Goal: Task Accomplishment & Management: Use online tool/utility

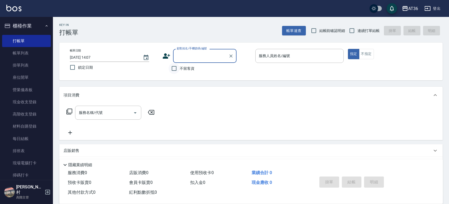
click at [176, 68] on input "不留客資" at bounding box center [174, 68] width 11 height 11
checkbox input "true"
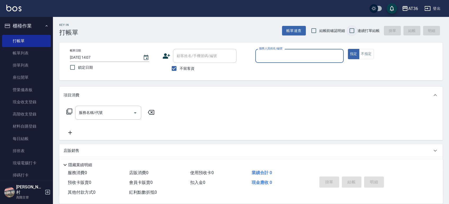
click at [352, 30] on input "連續打單結帳" at bounding box center [352, 30] width 11 height 11
checkbox input "true"
click at [304, 52] on input "服務人員姓名/編號" at bounding box center [300, 55] width 84 height 9
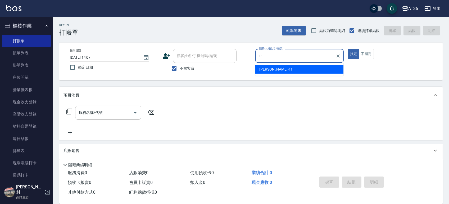
type input "珮茹-11"
type button "true"
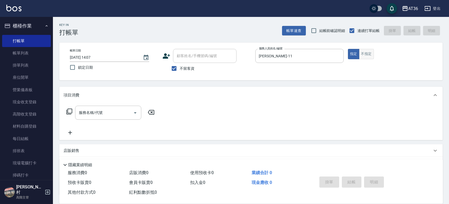
click at [365, 51] on button "不指定" at bounding box center [366, 54] width 15 height 10
type button "false"
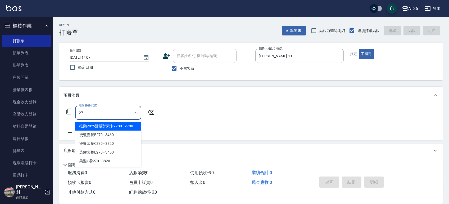
type input "2"
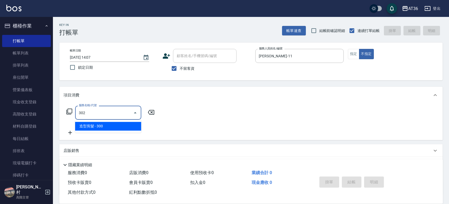
type input "造型剪髮(302)"
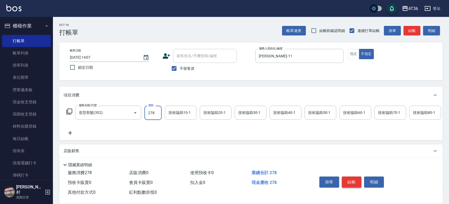
type input "278"
click at [361, 182] on button "結帳" at bounding box center [352, 182] width 20 height 11
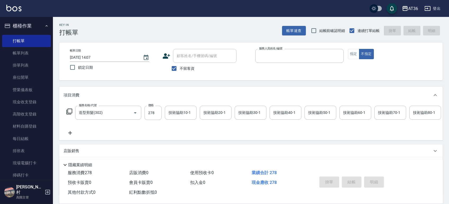
type input "1"
type input "2025/08/25 14:55"
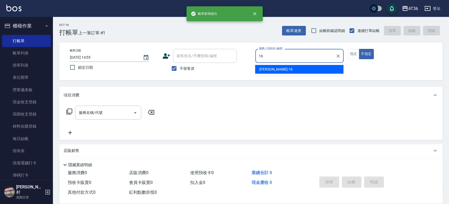
type input "小鳳-16"
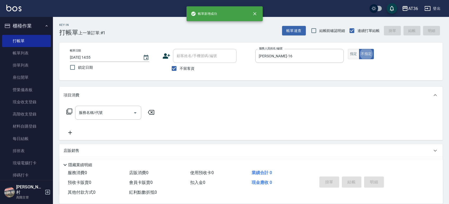
click at [355, 56] on button "指定" at bounding box center [353, 54] width 11 height 10
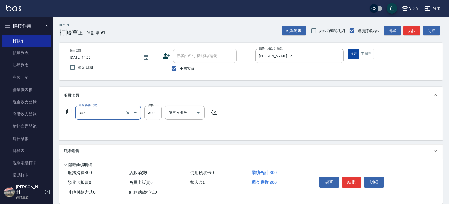
type input "造型剪髮(302)"
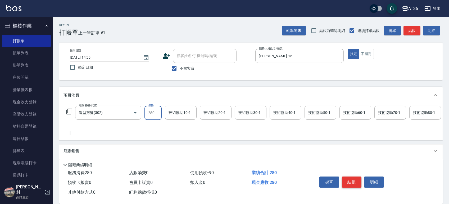
type input "280"
click at [349, 178] on button "結帳" at bounding box center [352, 182] width 20 height 11
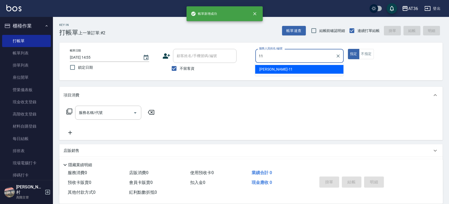
type input "珮茹-11"
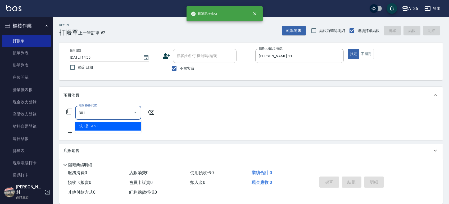
type input "洗+剪(301)"
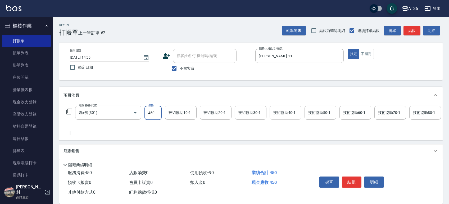
click at [292, 114] on div "技術協助40-1 技術協助40-1" at bounding box center [286, 113] width 32 height 14
type input "佳佳-36"
click at [355, 181] on button "結帳" at bounding box center [352, 182] width 20 height 11
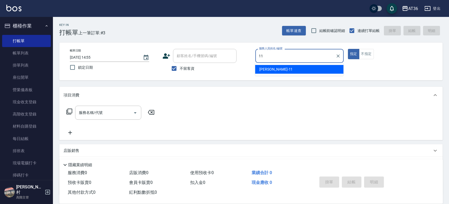
type input "珮茹-11"
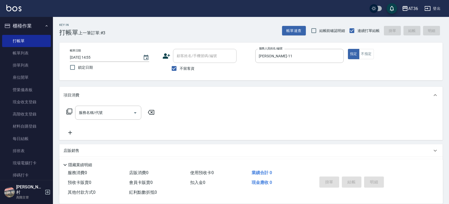
click at [69, 112] on icon at bounding box center [69, 112] width 6 height 6
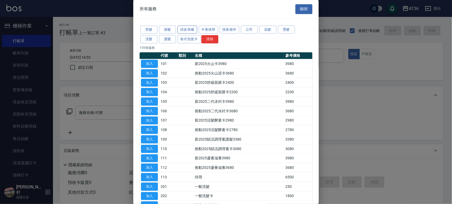
click at [187, 30] on button "頭皮保健" at bounding box center [187, 30] width 20 height 8
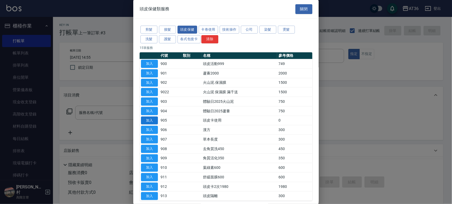
click at [145, 120] on button "加入" at bounding box center [149, 121] width 17 height 8
type input "頭皮卡使用(905)"
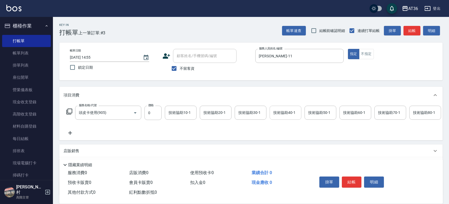
click at [292, 113] on div "技術協助40-1 技術協助40-1" at bounding box center [286, 113] width 32 height 14
type input "佳佳-36"
click at [351, 185] on button "結帳" at bounding box center [352, 182] width 20 height 11
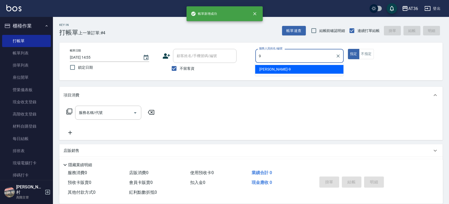
type input "美燕-9"
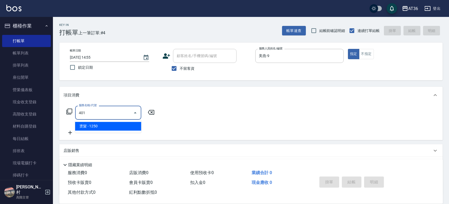
type input "燙髮(401)"
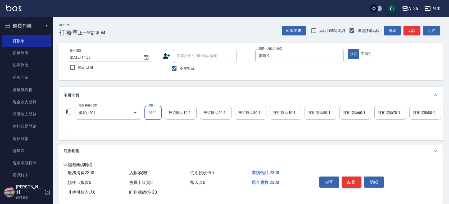
type input "2300"
click at [350, 183] on button "結帳" at bounding box center [352, 182] width 20 height 11
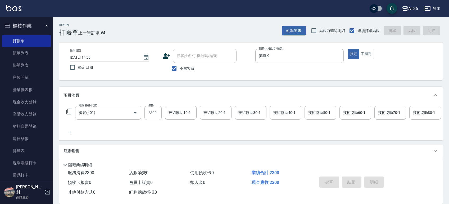
type input "2025/08/25 14:56"
